Goal: Find specific page/section: Find specific page/section

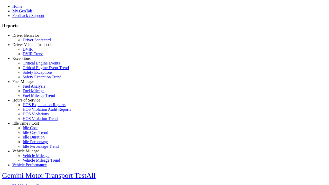
click at [30, 61] on link "Exceptions" at bounding box center [21, 58] width 18 height 4
click at [33, 65] on link "Critical Engine Events" at bounding box center [41, 63] width 37 height 4
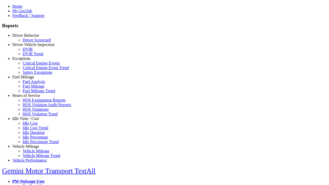
scroll to position [8, 0]
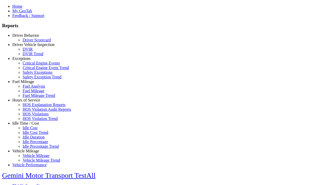
type input "**********"
